Goal: Task Accomplishment & Management: Use online tool/utility

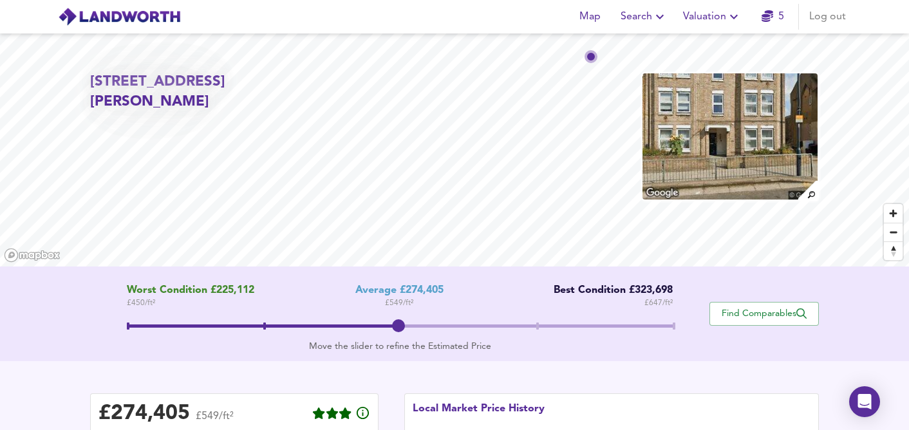
click at [712, 18] on span "Valuation" at bounding box center [712, 17] width 59 height 18
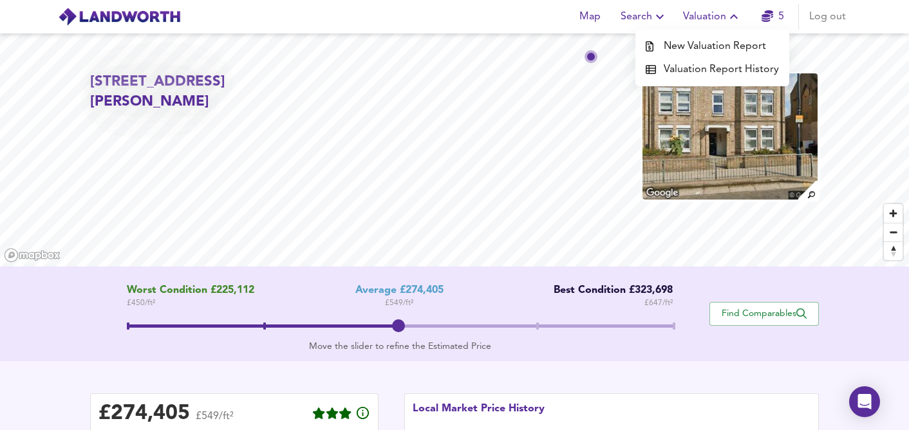
click at [705, 39] on li "New Valuation Report" at bounding box center [712, 46] width 154 height 23
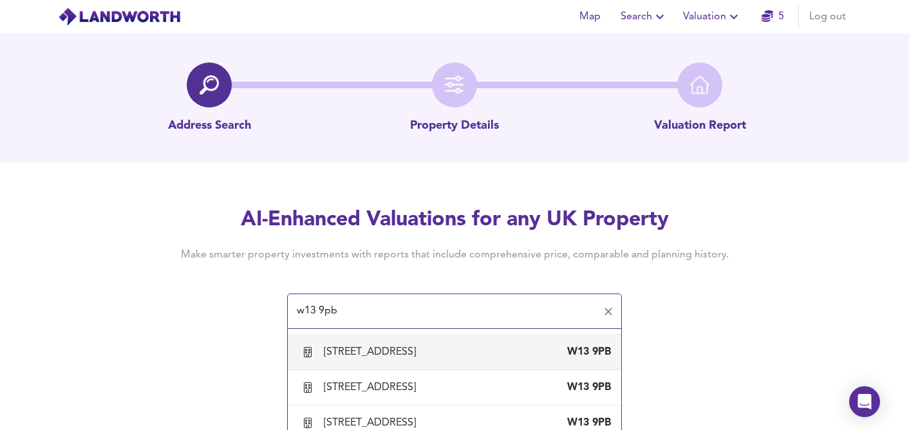
scroll to position [705, 0]
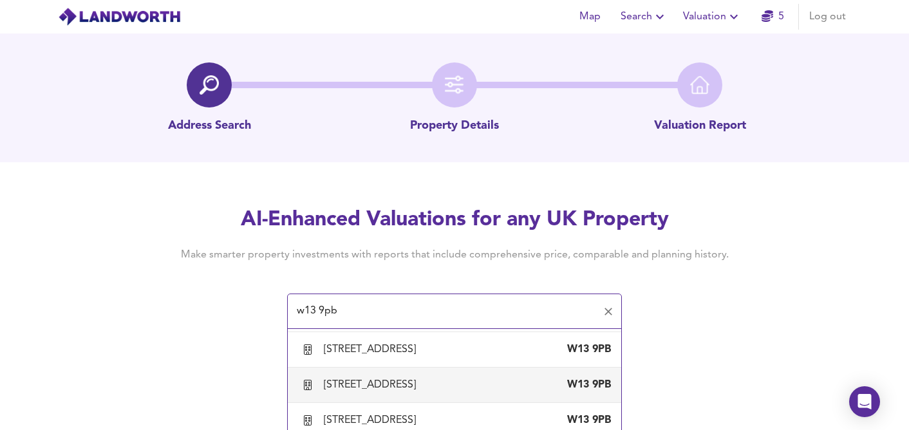
click at [406, 392] on div "[STREET_ADDRESS]" at bounding box center [372, 385] width 97 height 14
type input "[STREET_ADDRESS]"
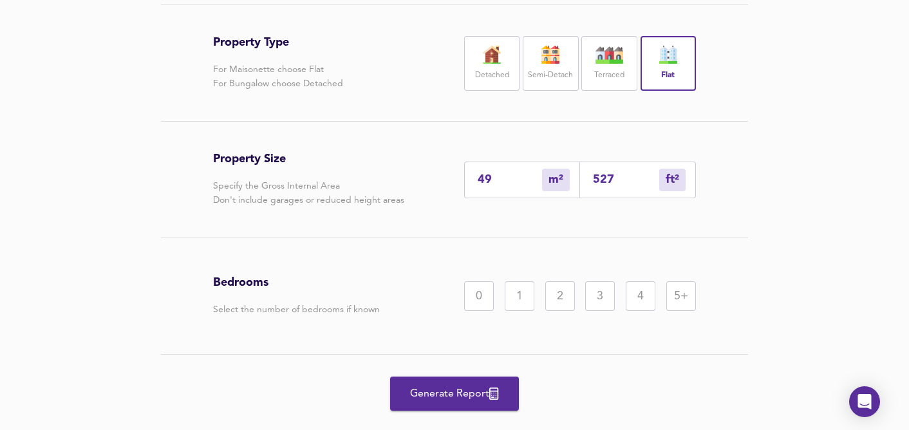
scroll to position [285, 0]
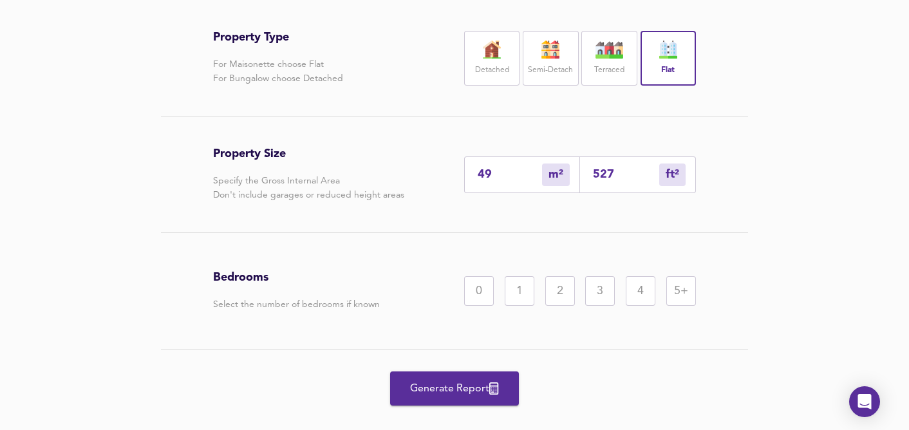
click at [619, 174] on input "527" at bounding box center [626, 175] width 66 height 14
type input "5"
type input "52"
type input "0"
type input "5"
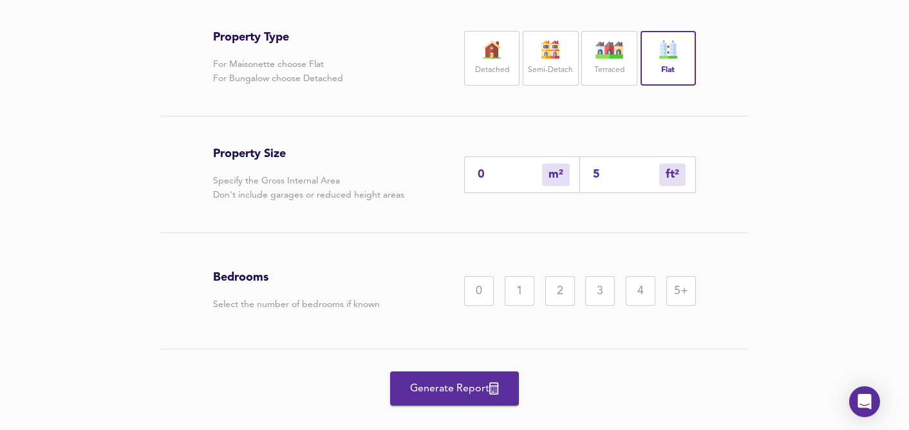
type input "5"
type input "56"
type input "52"
type input "560"
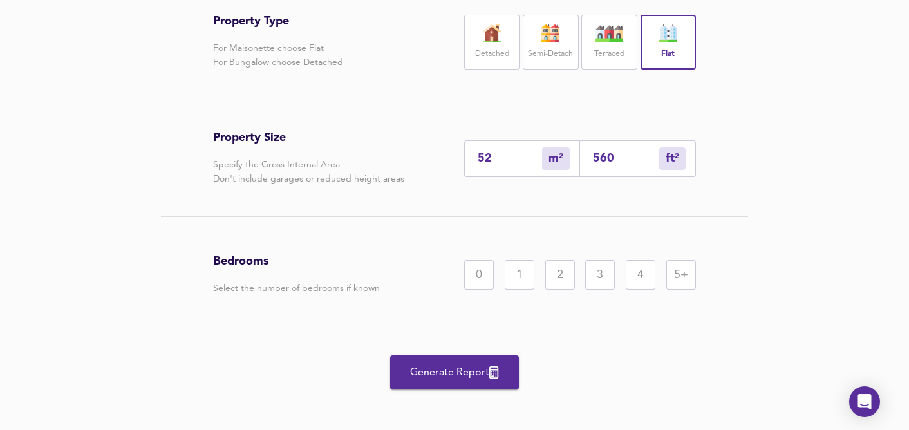
scroll to position [308, 0]
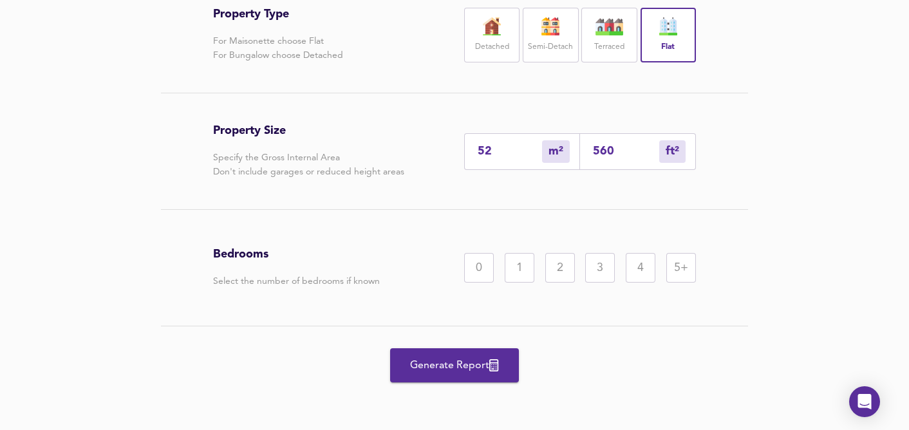
click at [525, 262] on div "1" at bounding box center [520, 268] width 30 height 30
click at [456, 371] on span "Generate Report" at bounding box center [454, 366] width 103 height 18
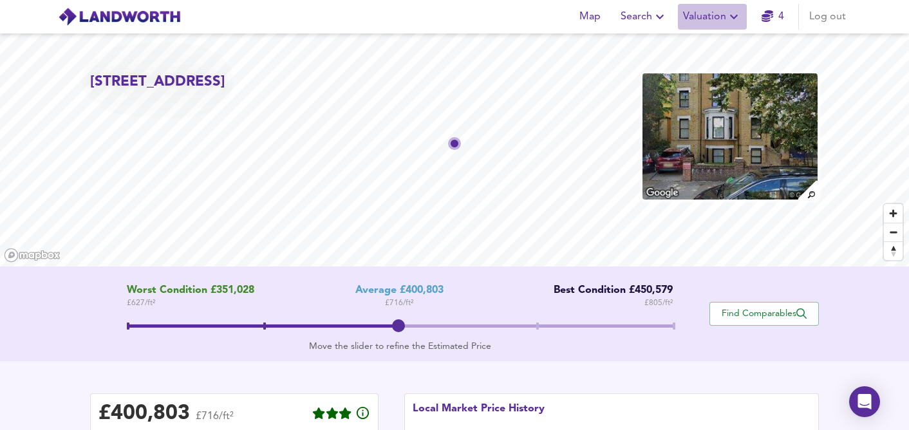
click at [732, 15] on icon "button" at bounding box center [733, 16] width 15 height 15
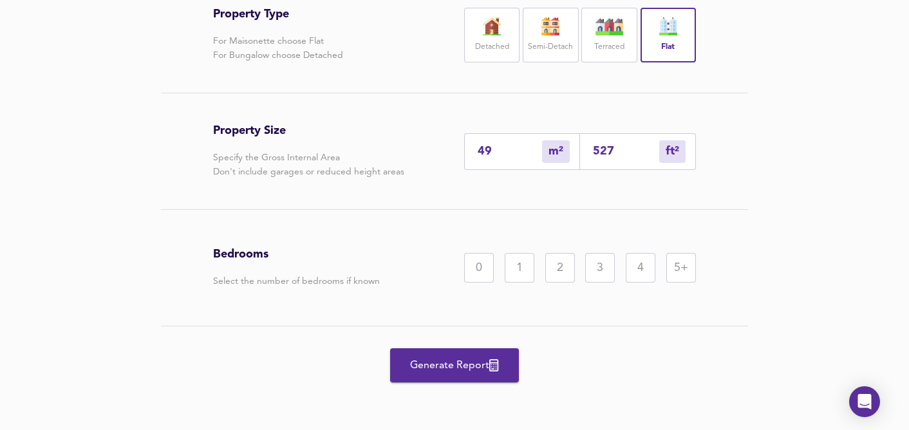
click at [574, 276] on div "2" at bounding box center [560, 268] width 30 height 30
click at [419, 371] on span "Generate Report" at bounding box center [454, 366] width 103 height 18
